Goal: Task Accomplishment & Management: Complete application form

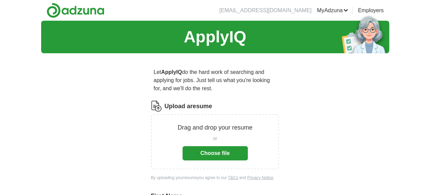
click at [224, 146] on button "Choose file" at bounding box center [215, 153] width 65 height 14
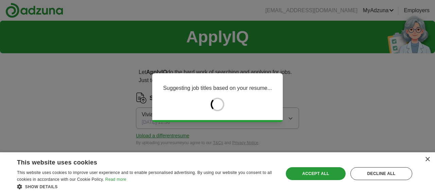
type input "******"
type input "*******"
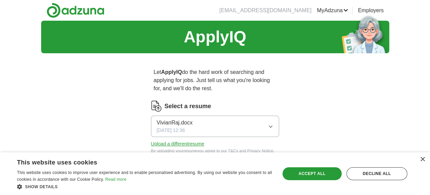
click at [219, 101] on div "Select a resume" at bounding box center [215, 106] width 128 height 11
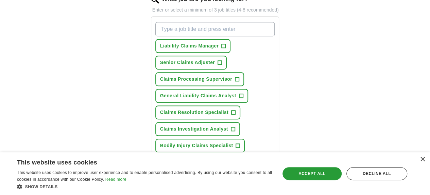
scroll to position [241, 0]
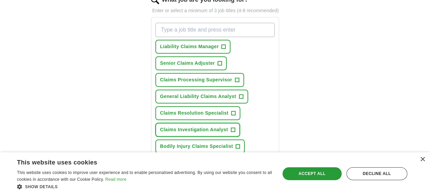
click at [220, 123] on button "Claims Investigation Analyst +" at bounding box center [197, 130] width 85 height 14
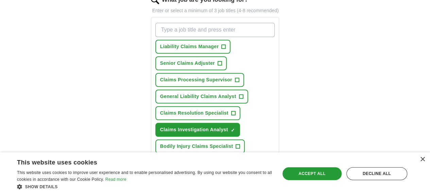
click at [245, 103] on div "Liability Claims Manager + Senior Claims Adjuster + Claims Processing Superviso…" at bounding box center [215, 105] width 122 height 170
click at [201, 43] on span "Liability Claims Manager" at bounding box center [189, 46] width 59 height 7
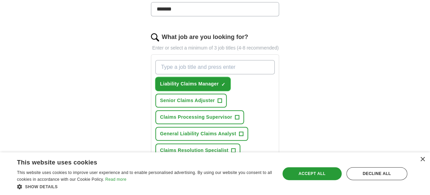
scroll to position [185, 0]
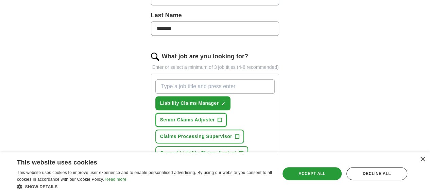
click at [227, 113] on button "Senior Claims Adjuster +" at bounding box center [190, 120] width 71 height 14
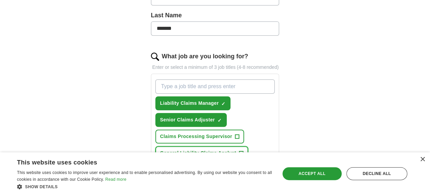
click at [212, 146] on button "General Liability Claims Analyst +" at bounding box center [201, 153] width 93 height 14
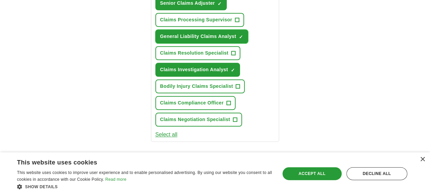
scroll to position [303, 0]
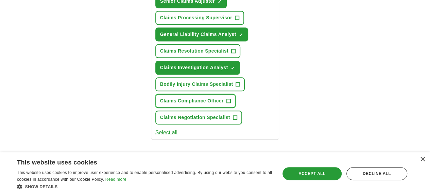
click at [209, 94] on button "Claims Compliance Officer +" at bounding box center [195, 101] width 80 height 14
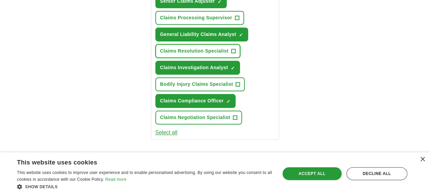
click at [204, 48] on span "Claims Resolution Specialist" at bounding box center [194, 51] width 68 height 7
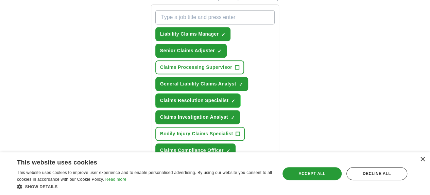
scroll to position [238, 0]
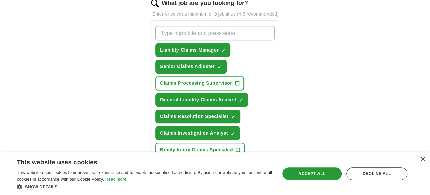
click at [211, 76] on button "Claims Processing Supervisor +" at bounding box center [199, 83] width 89 height 14
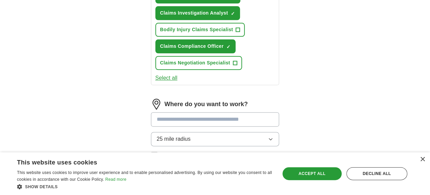
scroll to position [360, 0]
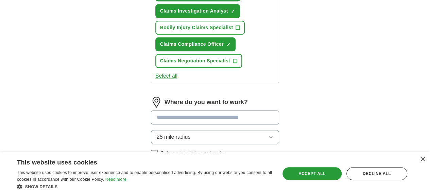
click at [209, 110] on input at bounding box center [215, 117] width 128 height 14
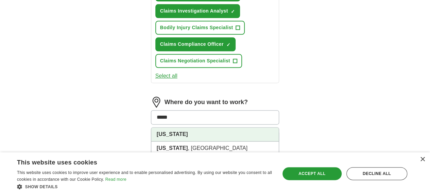
click at [197, 128] on li "[US_STATE]" at bounding box center [215, 135] width 128 height 14
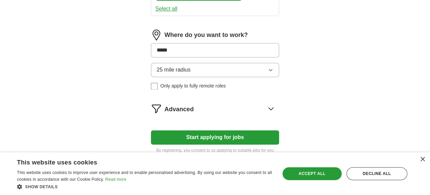
scroll to position [437, 0]
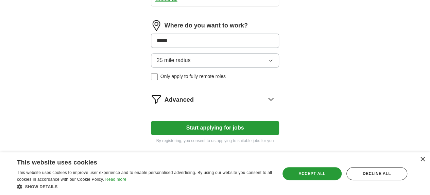
type input "*****"
click at [183, 53] on div "25 mile radius Only apply to fully remote roles" at bounding box center [215, 66] width 128 height 27
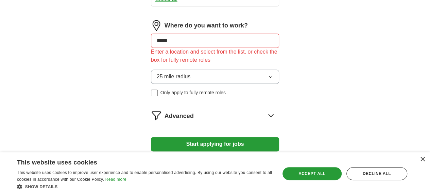
click at [183, 70] on div "25 mile radius Only apply to fully remote roles" at bounding box center [215, 83] width 128 height 27
click at [182, 89] on span "Only apply to fully remote roles" at bounding box center [192, 92] width 65 height 7
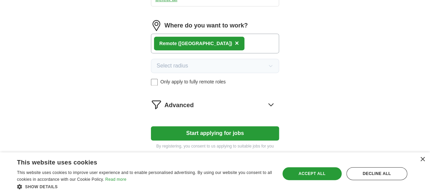
click at [181, 79] on span "Only apply to fully remote roles" at bounding box center [192, 82] width 65 height 7
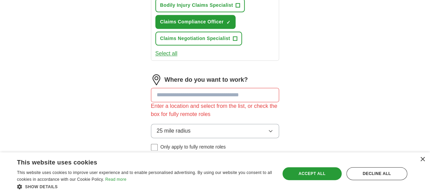
scroll to position [381, 0]
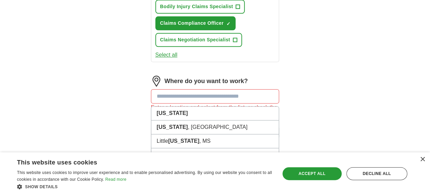
click at [197, 89] on input at bounding box center [215, 96] width 128 height 14
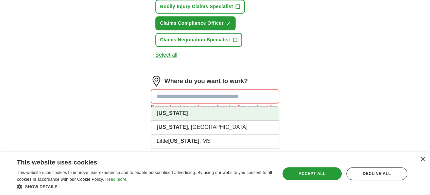
click at [194, 107] on li "[US_STATE]" at bounding box center [215, 114] width 128 height 14
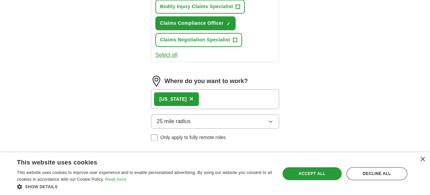
scroll to position [442, 0]
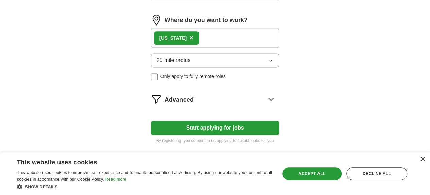
click at [203, 121] on button "Start applying for jobs" at bounding box center [215, 128] width 128 height 14
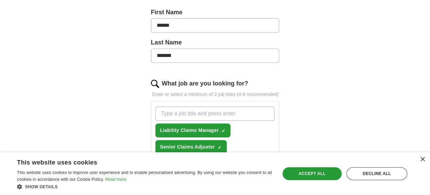
select select "**"
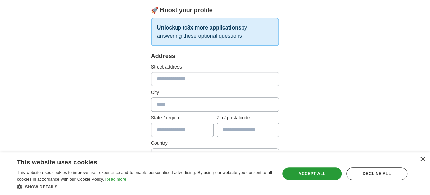
scroll to position [106, 0]
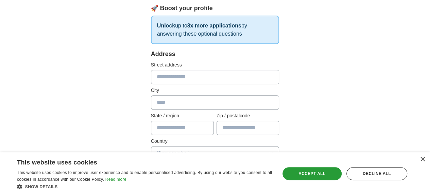
click at [214, 74] on input "text" at bounding box center [215, 77] width 128 height 14
type input "*"
type input "*********"
click at [211, 101] on input "text" at bounding box center [215, 103] width 128 height 14
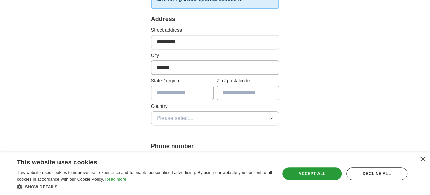
scroll to position [144, 0]
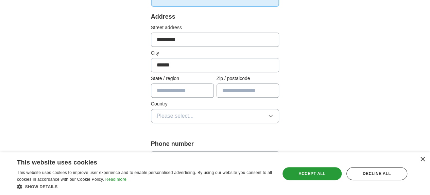
type input "******"
click at [174, 86] on input "text" at bounding box center [182, 91] width 63 height 14
type input "*****"
click at [220, 95] on input "text" at bounding box center [247, 91] width 63 height 14
type input "*****"
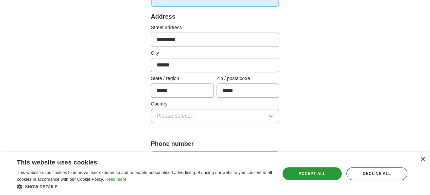
click at [222, 114] on button "Please select..." at bounding box center [215, 116] width 128 height 14
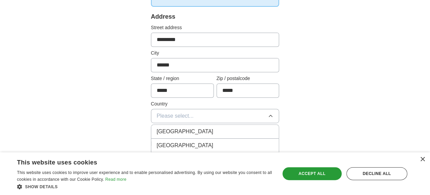
click at [215, 142] on div "[GEOGRAPHIC_DATA]" at bounding box center [215, 146] width 117 height 8
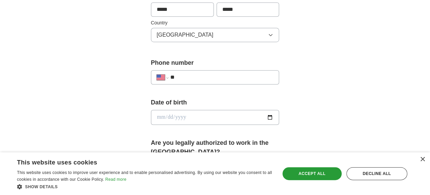
scroll to position [225, 0]
click at [222, 71] on div "**********" at bounding box center [215, 77] width 128 height 14
click at [218, 78] on input "**" at bounding box center [221, 77] width 103 height 8
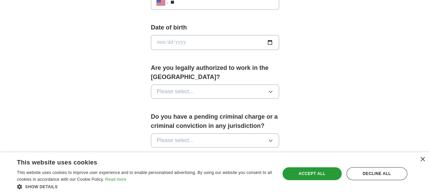
scroll to position [321, 0]
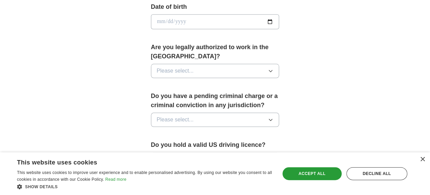
click at [228, 64] on button "Please select..." at bounding box center [215, 71] width 128 height 14
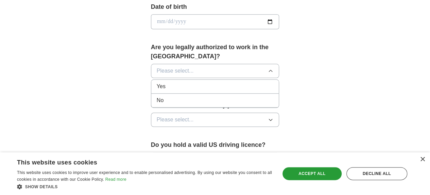
click at [209, 80] on li "Yes" at bounding box center [215, 87] width 128 height 14
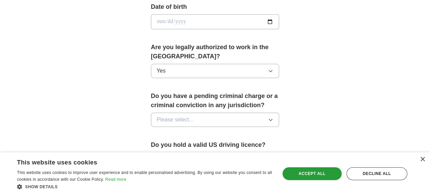
click at [203, 113] on button "Please select..." at bounding box center [215, 120] width 128 height 14
click at [189, 145] on div "No" at bounding box center [215, 149] width 117 height 8
click at [188, 153] on button "Please select..." at bounding box center [215, 160] width 128 height 14
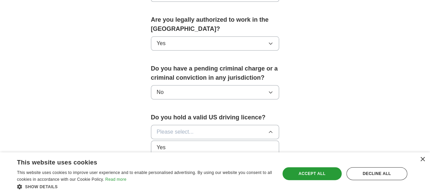
scroll to position [353, 0]
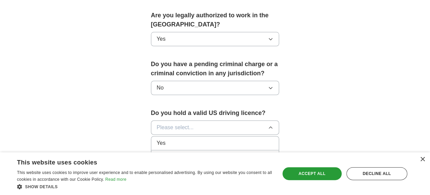
click at [201, 137] on li "Yes" at bounding box center [215, 144] width 128 height 14
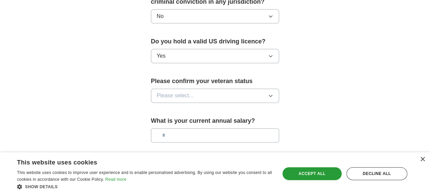
scroll to position [425, 0]
click at [213, 88] on button "Please select..." at bounding box center [215, 95] width 128 height 14
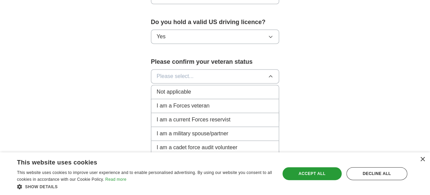
scroll to position [445, 0]
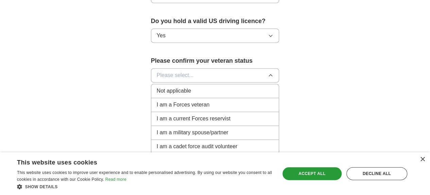
click at [187, 87] on div "Not applicable" at bounding box center [215, 91] width 117 height 8
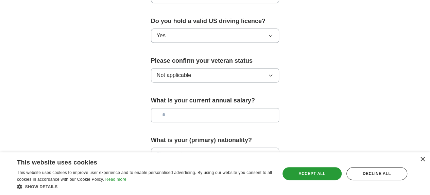
click at [186, 108] on input "text" at bounding box center [215, 115] width 128 height 14
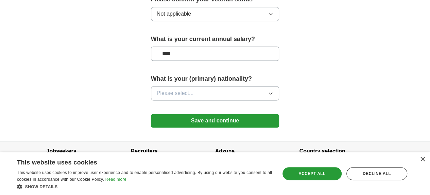
scroll to position [509, 0]
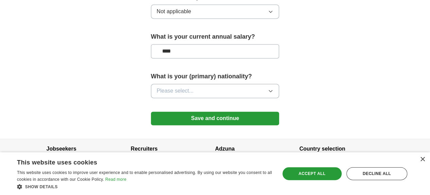
type input "****"
click at [192, 84] on button "Please select..." at bounding box center [215, 91] width 128 height 14
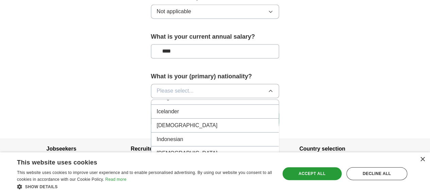
scroll to position [1096, 0]
click at [184, 122] on div "[DEMOGRAPHIC_DATA]" at bounding box center [215, 126] width 117 height 8
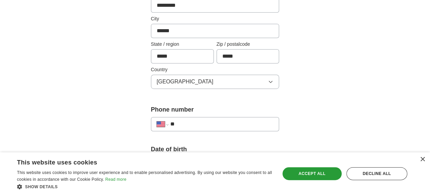
scroll to position [180, 0]
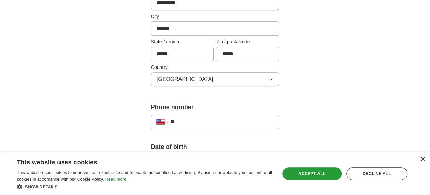
click at [185, 118] on input "**" at bounding box center [221, 122] width 103 height 8
paste input "**********"
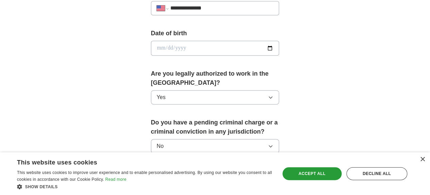
scroll to position [295, 0]
type input "**********"
click at [151, 42] on input "date" at bounding box center [215, 47] width 128 height 15
click at [151, 45] on input "date" at bounding box center [215, 47] width 128 height 15
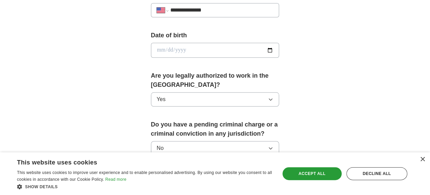
click at [159, 45] on input "date" at bounding box center [215, 50] width 128 height 15
click at [164, 46] on input "date" at bounding box center [215, 50] width 128 height 15
click at [155, 48] on input "date" at bounding box center [215, 50] width 128 height 15
click at [151, 48] on input "date" at bounding box center [215, 50] width 128 height 15
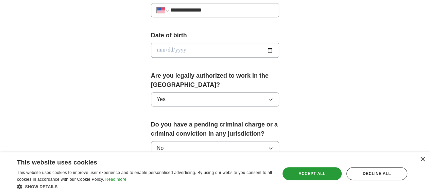
type input "**********"
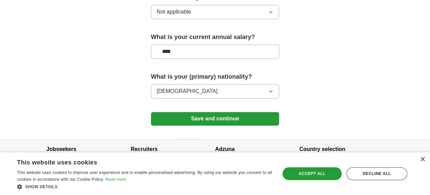
scroll to position [509, 0]
click at [171, 112] on button "Save and continue" at bounding box center [215, 119] width 128 height 14
